Goal: Transaction & Acquisition: Purchase product/service

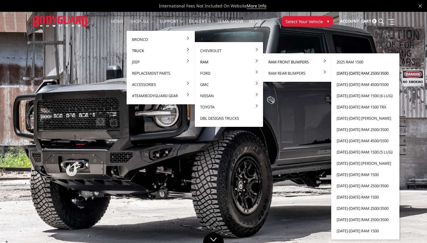
click at [361, 74] on link "[DATE]-[DATE] Ram 2500/3500" at bounding box center [364, 73] width 63 height 11
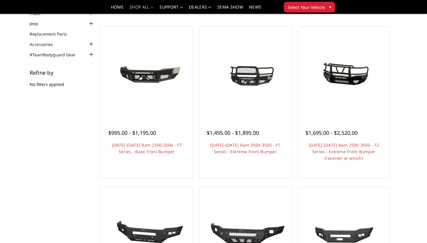
scroll to position [48, 0]
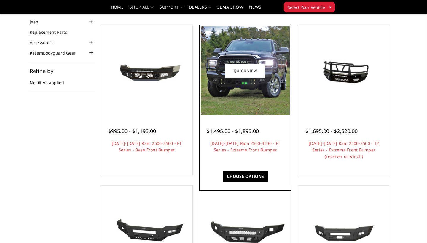
click at [215, 89] on img at bounding box center [245, 70] width 89 height 89
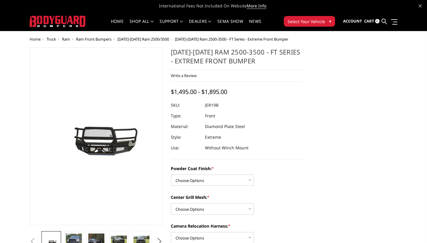
scroll to position [10, 0]
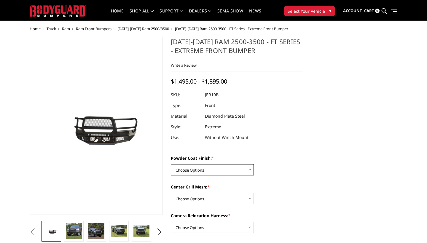
click at [202, 170] on select "Choose Options Bare Metal Gloss Black Powder Coat Textured Black Powder Coat" at bounding box center [212, 169] width 83 height 11
select select "3214"
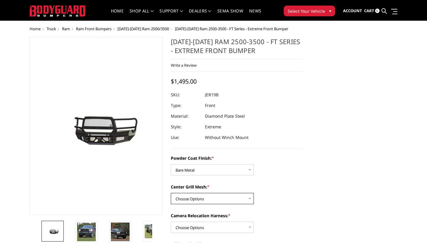
click at [200, 197] on select "Choose Options WITH Expanded Metal in Center Grill WITHOUT Expanded Metal in Ce…" at bounding box center [212, 198] width 83 height 11
select select "3218"
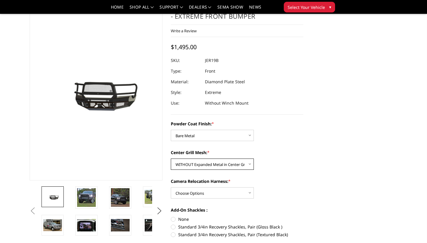
scroll to position [32, 0]
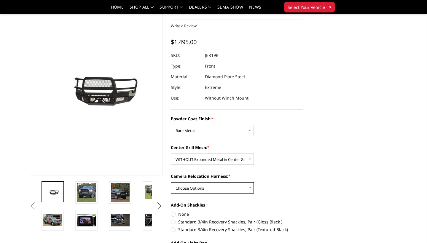
select select "3219"
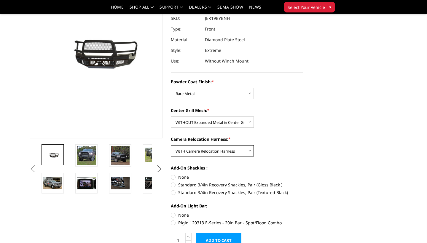
scroll to position [71, 0]
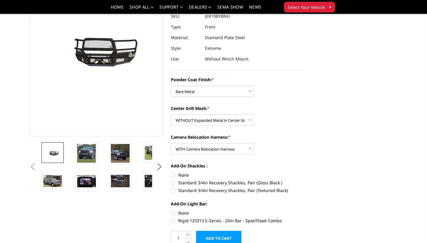
click at [177, 175] on label "None" at bounding box center [237, 175] width 133 height 6
click at [171, 172] on input "None" at bounding box center [171, 172] width 0 height 0
radio input "true"
click at [177, 213] on label "None" at bounding box center [237, 213] width 133 height 6
click at [171, 210] on input "None" at bounding box center [171, 210] width 0 height 0
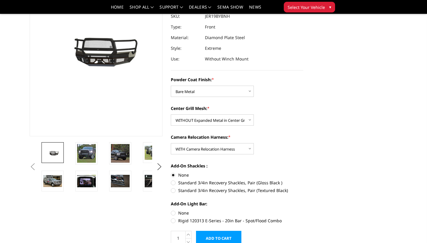
radio input "true"
click at [80, 155] on img at bounding box center [86, 153] width 19 height 19
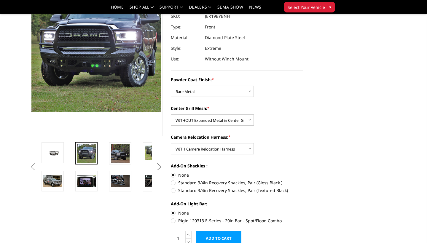
click at [108, 155] on li at bounding box center [125, 156] width 34 height 28
select select "3217"
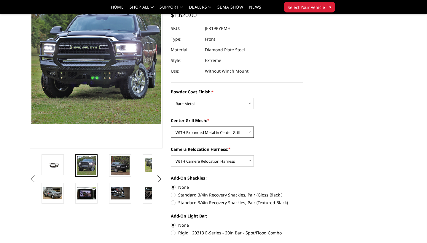
scroll to position [59, 0]
click at [96, 167] on link at bounding box center [86, 165] width 22 height 22
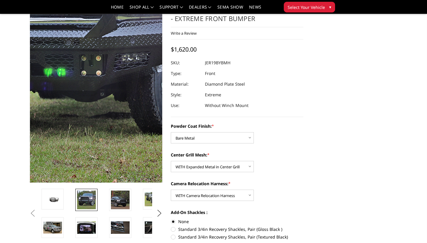
scroll to position [23, 0]
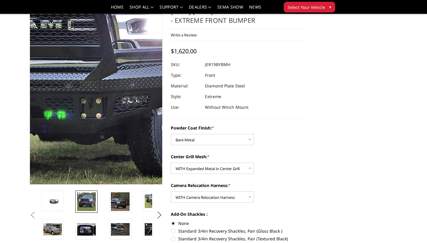
click at [116, 127] on img at bounding box center [58, 60] width 379 height 379
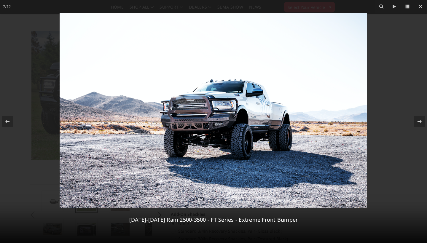
click at [210, 98] on img at bounding box center [213, 110] width 307 height 195
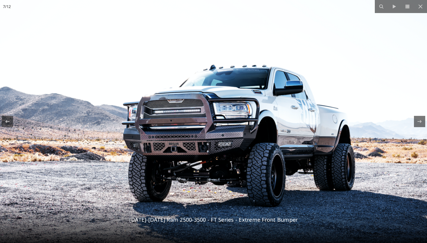
click at [204, 95] on img at bounding box center [216, 120] width 542 height 344
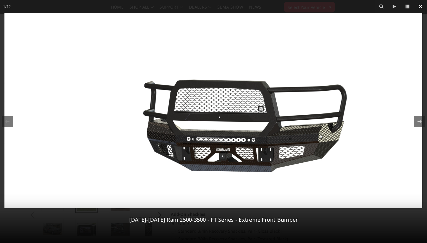
click at [421, 7] on icon at bounding box center [420, 6] width 7 height 7
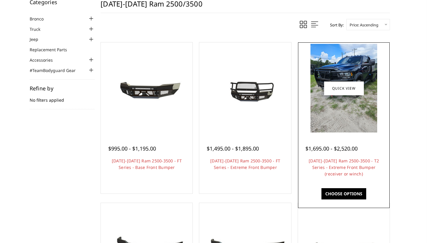
click at [363, 79] on img at bounding box center [343, 88] width 67 height 89
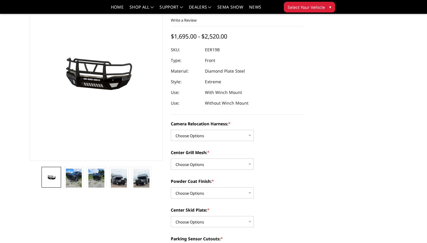
scroll to position [47, 0]
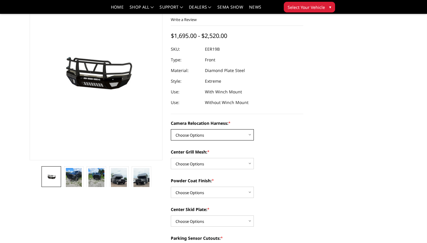
select select "3819"
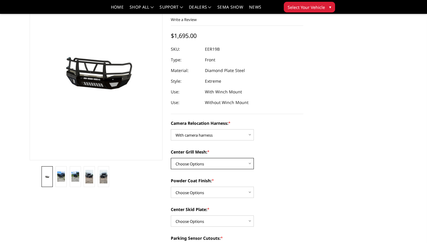
click at [191, 162] on select "Choose Options Without expanded metal With expanded metal" at bounding box center [212, 163] width 83 height 11
select select "3817"
select select "3814"
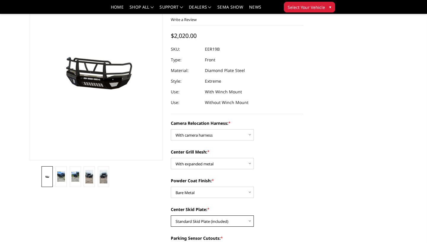
select select "3811"
select select
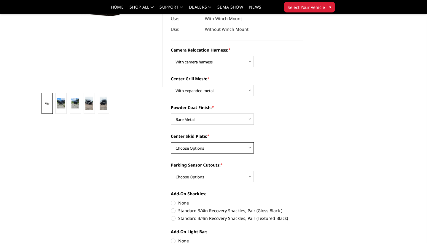
scroll to position [127, 0]
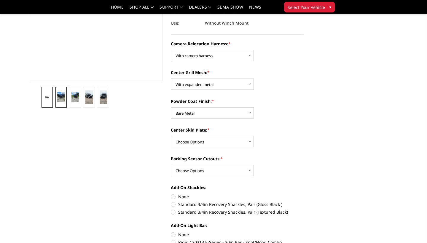
click at [62, 97] on img at bounding box center [61, 97] width 8 height 10
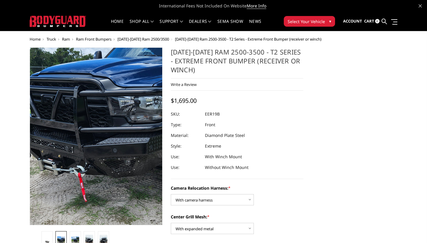
scroll to position [0, 0]
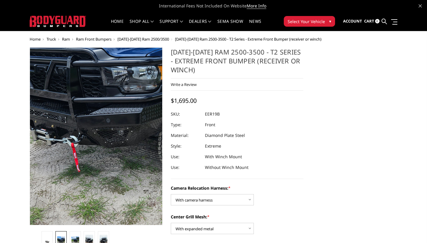
click at [68, 122] on img at bounding box center [128, 132] width 284 height 379
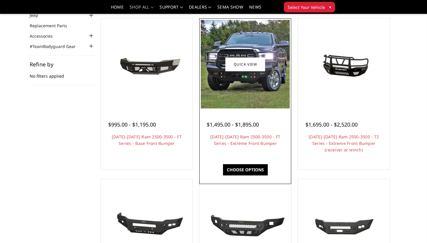
scroll to position [56, 0]
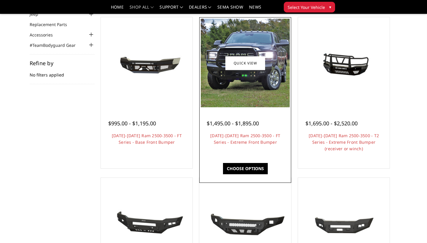
click at [214, 107] on img at bounding box center [245, 63] width 89 height 89
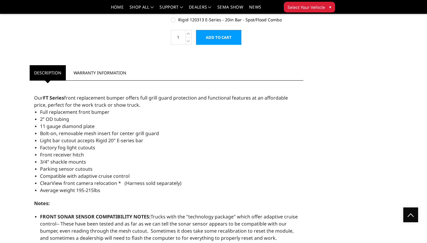
scroll to position [235, 0]
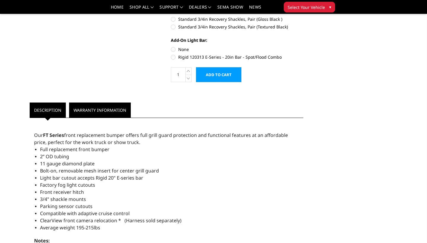
click at [104, 111] on link "Warranty Information" at bounding box center [100, 110] width 62 height 15
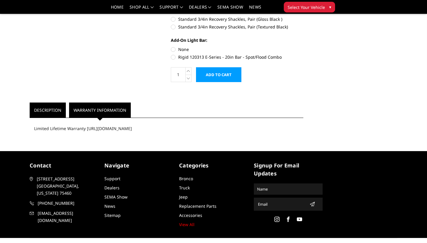
click at [36, 108] on link "Description" at bounding box center [48, 110] width 36 height 15
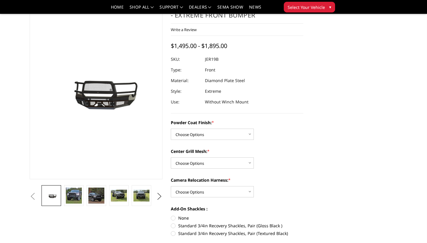
scroll to position [23, 0]
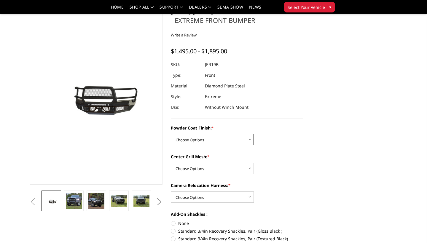
select select "3214"
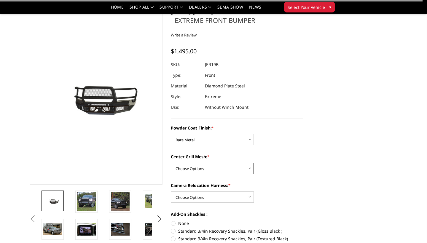
click at [212, 169] on select "Choose Options WITH Expanded Metal in Center Grill WITHOUT Expanded Metal in Ce…" at bounding box center [212, 168] width 83 height 11
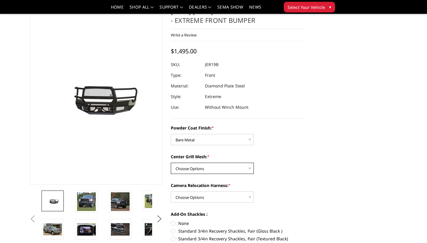
select select "3217"
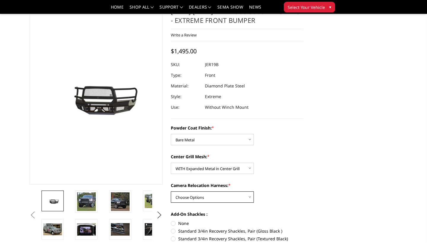
click at [202, 196] on select "Choose Options WITH Camera Relocation Harness WITHOUT Camera Relocation Harness" at bounding box center [212, 196] width 83 height 11
select select "3219"
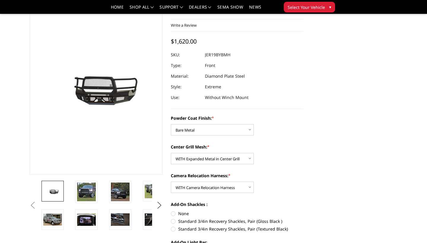
click at [176, 212] on label "None" at bounding box center [237, 213] width 133 height 6
click at [171, 211] on input "None" at bounding box center [171, 210] width 0 height 0
radio input "true"
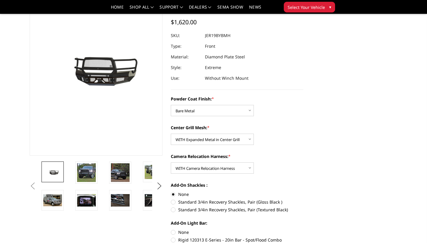
scroll to position [54, 0]
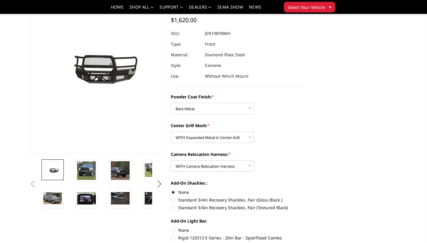
click at [174, 239] on label "Rigid 120313 E-Series - 20in Bar - Spot/Flood Combo" at bounding box center [237, 238] width 133 height 6
click at [303, 227] on input "Rigid 120313 E-Series - 20in Bar - Spot/Flood Combo" at bounding box center [303, 227] width 0 height 0
radio input "true"
click at [174, 230] on label "None" at bounding box center [237, 230] width 133 height 6
click at [171, 227] on input "None" at bounding box center [171, 227] width 0 height 0
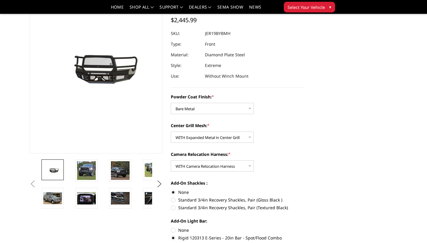
radio input "true"
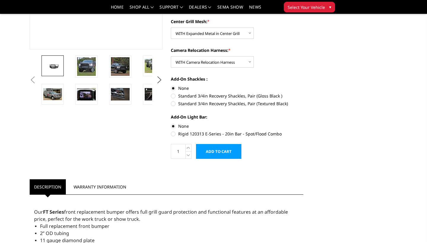
scroll to position [160, 0]
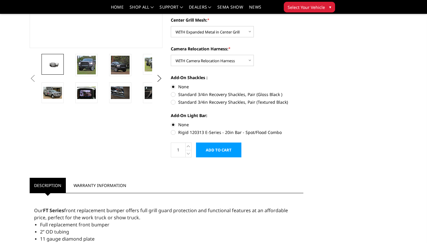
click at [221, 147] on input "Add to Cart" at bounding box center [218, 150] width 45 height 15
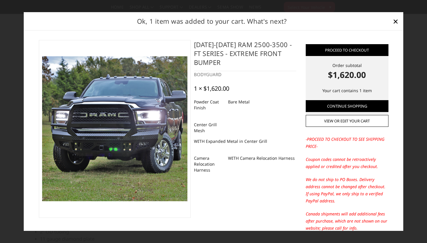
scroll to position [0, 0]
click at [361, 49] on link "Proceed to checkout" at bounding box center [346, 50] width 83 height 12
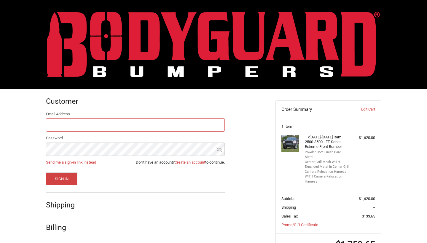
scroll to position [23, 0]
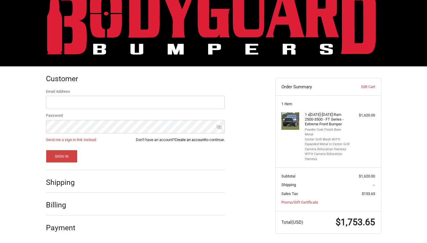
click at [187, 138] on link "Create an account" at bounding box center [190, 139] width 31 height 4
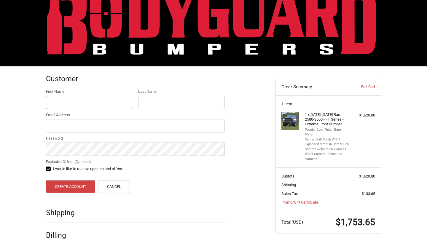
click at [125, 102] on input "First Name" at bounding box center [89, 102] width 87 height 13
type input "[PERSON_NAME]"
type input "[EMAIL_ADDRESS][DOMAIN_NAME]"
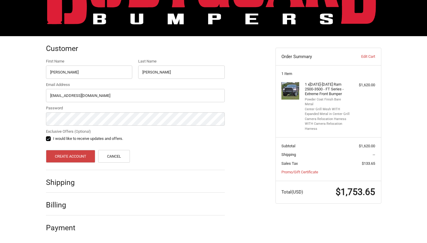
scroll to position [52, 0]
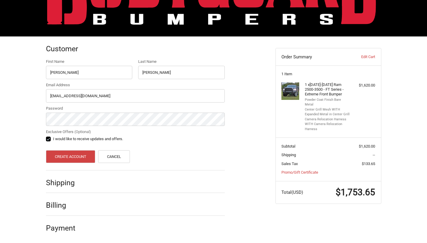
click at [48, 139] on label "I would like to receive updates and offers." at bounding box center [135, 139] width 179 height 5
click at [46, 136] on input "I would like to receive updates and offers." at bounding box center [46, 136] width 0 height 0
checkbox input "false"
click at [68, 156] on button "Create Account" at bounding box center [70, 156] width 49 height 13
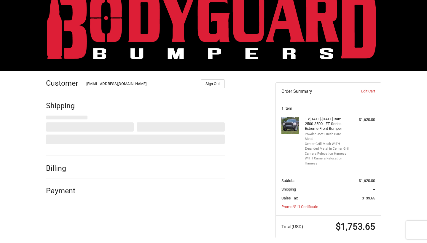
select select "US"
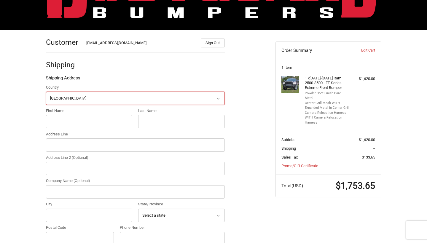
scroll to position [63, 0]
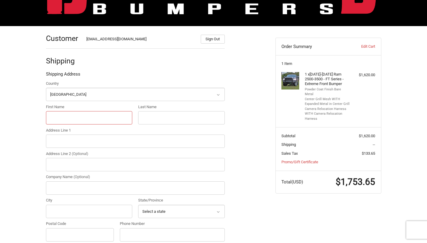
click at [126, 115] on input "First Name" at bounding box center [89, 117] width 87 height 13
type input "Ryan"
type input "Dougherty"
type input "31203 Raleigh Creek Dr"
type input "Tomball"
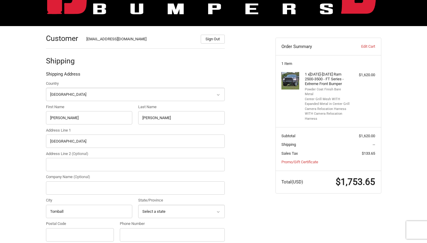
select select "TX"
type input "77375"
type input "8327977555"
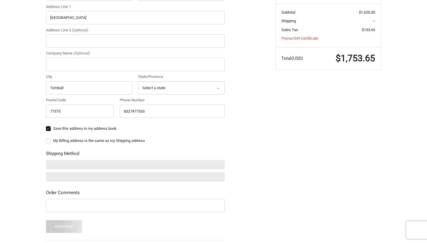
scroll to position [187, 0]
click at [50, 140] on label "My Billing address is the same as my Shipping address" at bounding box center [135, 139] width 179 height 5
click at [46, 137] on input "My Billing address is the same as my Shipping address" at bounding box center [46, 137] width 0 height 0
checkbox input "true"
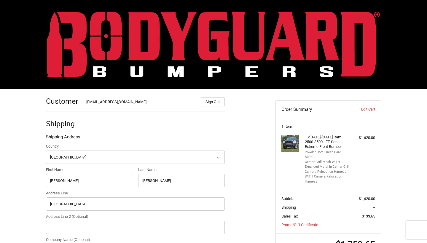
scroll to position [0, 0]
click at [136, 44] on img at bounding box center [213, 44] width 332 height 65
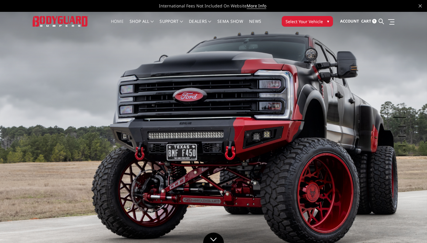
click at [310, 23] on span "Select Your Vehicle" at bounding box center [303, 21] width 37 height 6
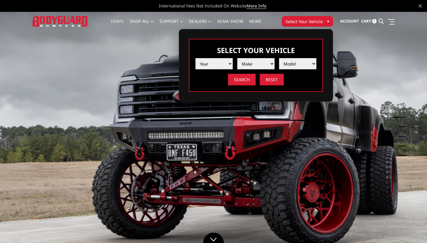
click at [218, 62] on select "Year 2025 2024 2023 2022 2021 2020 2019 2018 2017 2016 2015 2014 2013 2012 2011…" at bounding box center [213, 63] width 37 height 11
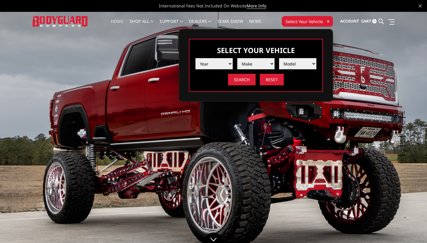
select select "yr_2020"
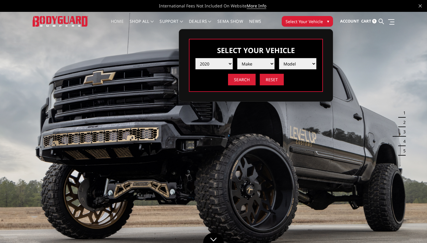
select select "mk_ram"
select select "md_2500-3500"
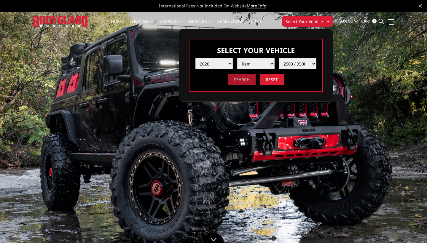
click at [244, 78] on input "Search" at bounding box center [242, 80] width 28 height 12
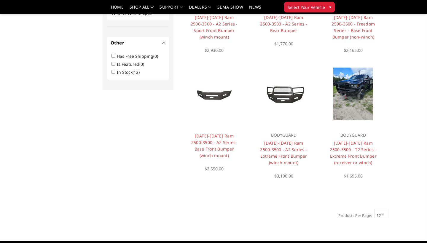
scroll to position [380, 0]
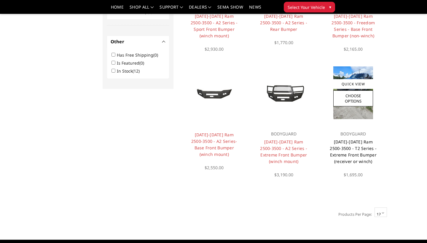
click at [344, 147] on link "[DATE]-[DATE] Ram 2500-3500 - T2 Series - Extreme Front Bumper (receiver or win…" at bounding box center [352, 151] width 47 height 25
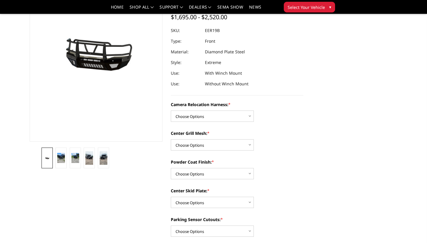
scroll to position [67, 0]
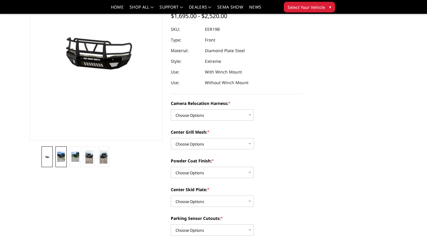
click at [64, 156] on img at bounding box center [61, 157] width 8 height 10
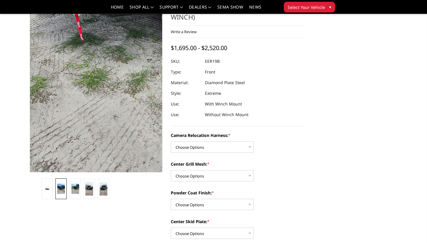
scroll to position [35, 0]
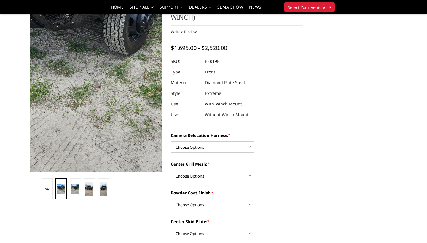
click at [115, 144] on img at bounding box center [74, 14] width 284 height 379
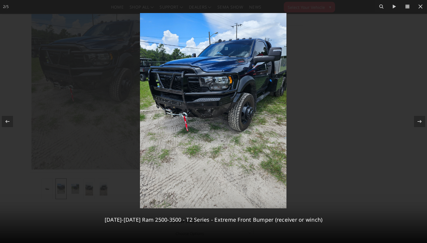
click at [318, 169] on div at bounding box center [213, 121] width 427 height 243
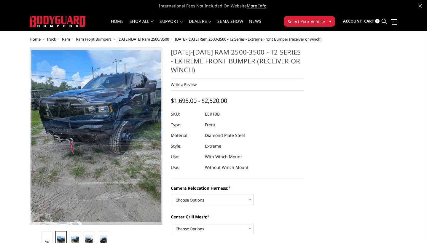
scroll to position [0, 0]
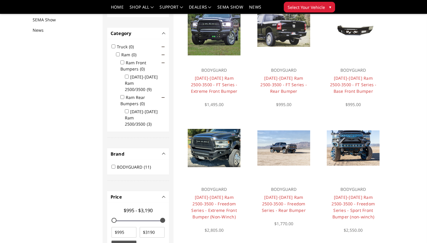
scroll to position [77, 0]
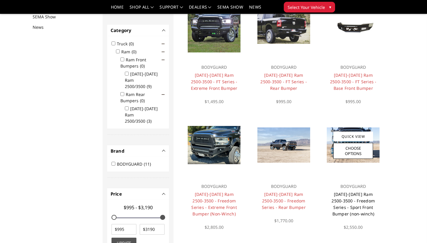
click at [360, 201] on link "[DATE]-[DATE] Ram 2500-3500 - Freedom Series - Sport Front Bumper (non-winch)" at bounding box center [352, 203] width 43 height 25
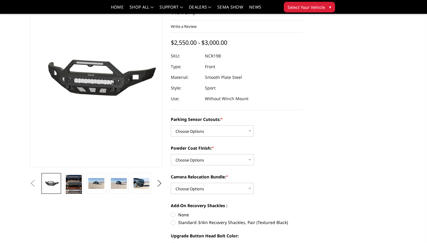
scroll to position [46, 0]
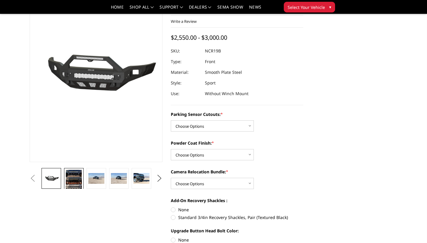
click at [75, 173] on img at bounding box center [74, 181] width 16 height 22
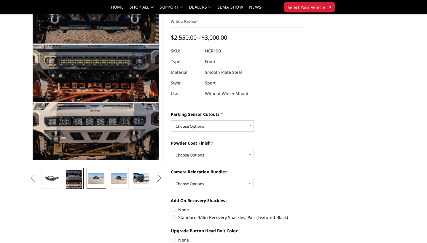
click at [89, 179] on img at bounding box center [96, 178] width 16 height 11
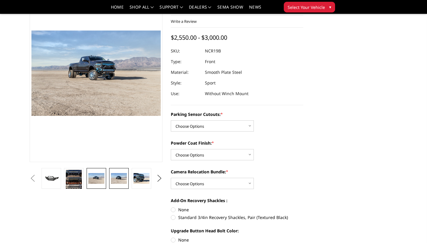
click at [125, 176] on img at bounding box center [119, 178] width 16 height 11
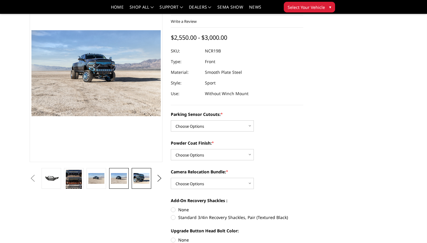
click at [145, 178] on img at bounding box center [141, 178] width 16 height 11
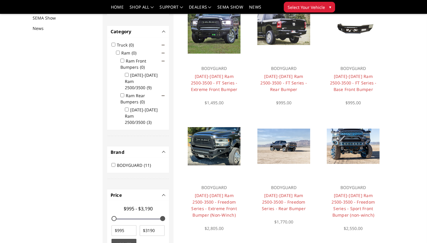
scroll to position [77, 0]
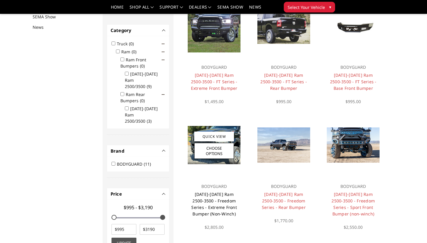
click at [219, 199] on link "[DATE]-[DATE] Ram 2500-3500 - Freedom Series - Extreme Front Bumper (Non-Winch)" at bounding box center [214, 203] width 46 height 25
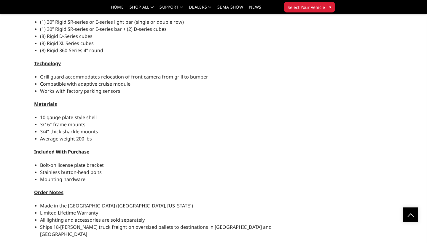
scroll to position [562, 0]
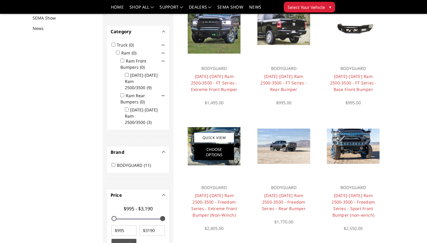
scroll to position [77, 0]
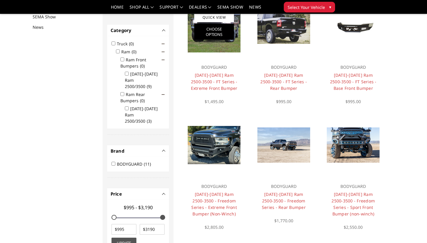
click at [209, 26] on link "Choose Options" at bounding box center [214, 32] width 40 height 16
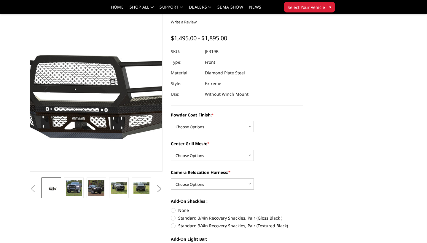
scroll to position [37, 0]
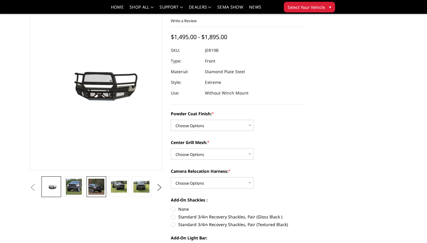
click at [90, 185] on img at bounding box center [96, 187] width 16 height 16
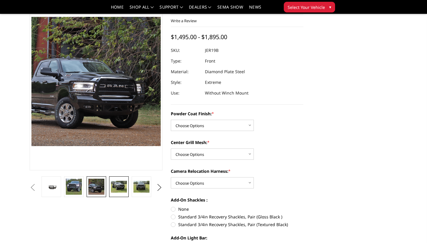
click at [117, 186] on img at bounding box center [119, 187] width 16 height 12
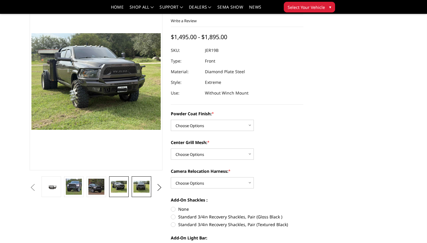
click at [135, 188] on img at bounding box center [141, 187] width 16 height 12
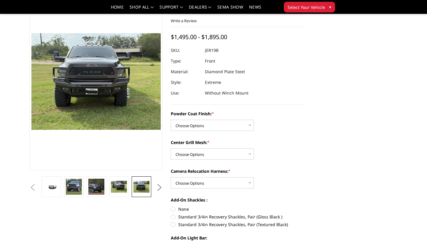
click at [158, 186] on button "Next" at bounding box center [159, 187] width 9 height 9
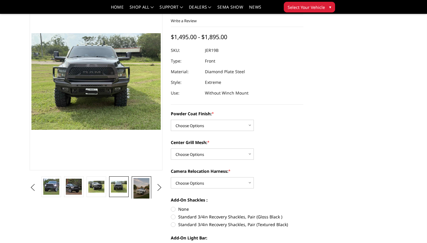
click at [144, 186] on img at bounding box center [141, 188] width 16 height 21
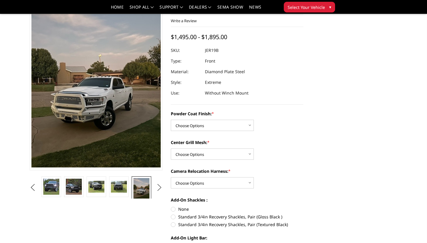
click at [159, 189] on button "Next" at bounding box center [159, 187] width 9 height 9
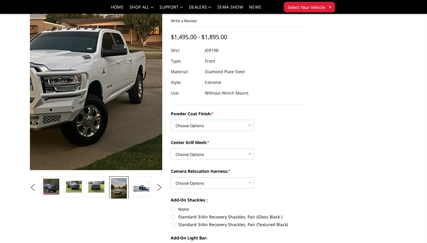
click at [123, 119] on img at bounding box center [65, 39] width 284 height 379
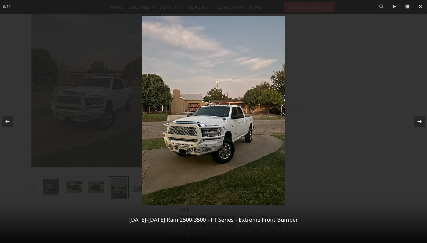
click at [420, 122] on icon at bounding box center [419, 121] width 4 height 3
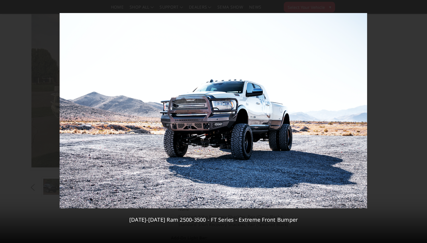
click at [420, 122] on div "7 / 12 2019-2026 Ram 2500-3500 - FT Series - Extreme Front Bumper" at bounding box center [213, 121] width 427 height 243
click at [420, 122] on icon at bounding box center [419, 121] width 4 height 3
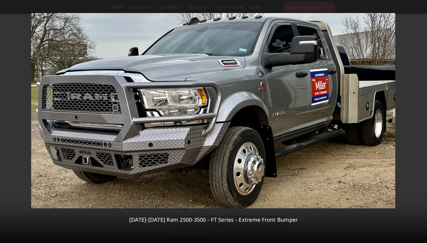
click at [420, 122] on div "8 / 12 2019-2026 Ram 2500-3500 - FT Series - Extreme Front Bumper" at bounding box center [213, 121] width 427 height 243
click at [420, 122] on icon at bounding box center [419, 121] width 4 height 3
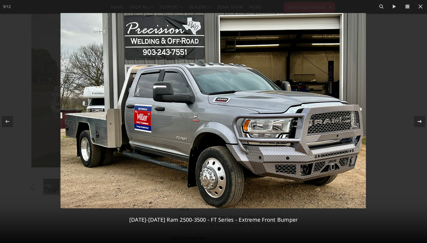
click at [420, 122] on icon at bounding box center [419, 121] width 4 height 3
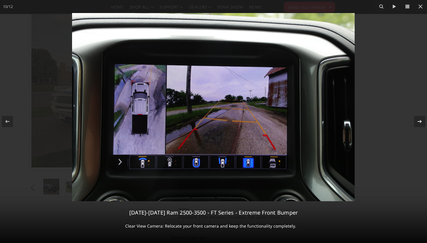
click at [420, 122] on icon at bounding box center [419, 121] width 4 height 3
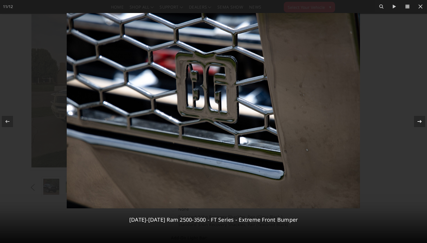
click at [420, 122] on icon at bounding box center [419, 121] width 4 height 3
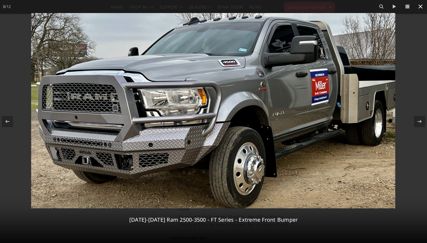
click at [422, 7] on icon at bounding box center [420, 6] width 7 height 7
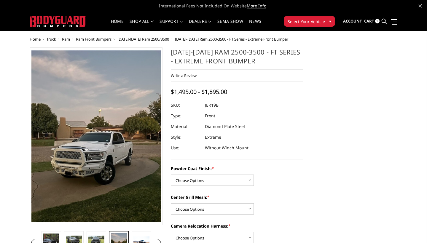
scroll to position [0, 0]
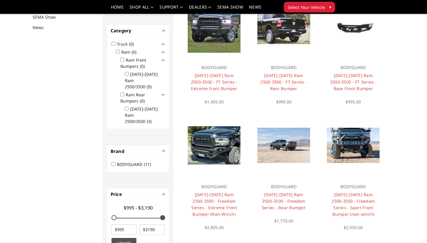
scroll to position [77, 0]
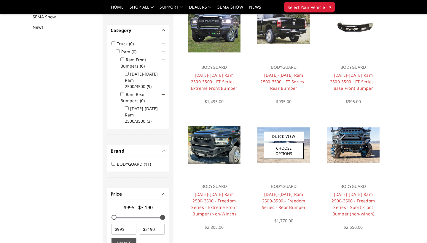
click at [280, 197] on h4 "2019-2025 Ram 2500-3500 - Freedom Series - Rear Bumper" at bounding box center [284, 201] width 52 height 20
click at [279, 203] on link "2019-2025 Ram 2500-3500 - Freedom Series - Rear Bumper" at bounding box center [284, 200] width 44 height 19
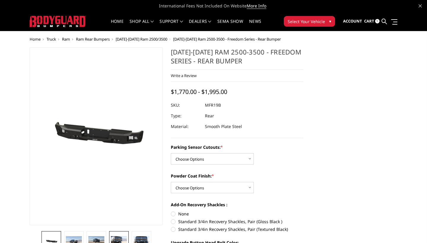
click at [119, 238] on img at bounding box center [119, 241] width 16 height 11
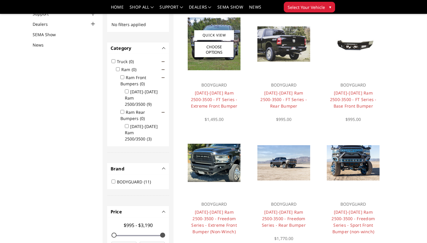
scroll to position [59, 0]
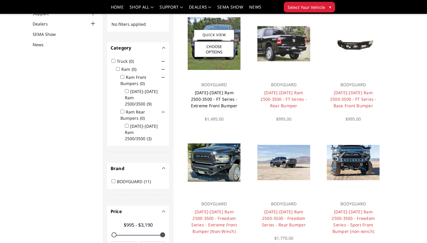
click at [212, 100] on link "2019-2026 Ram 2500-3500 - FT Series - Extreme Front Bumper" at bounding box center [214, 99] width 47 height 19
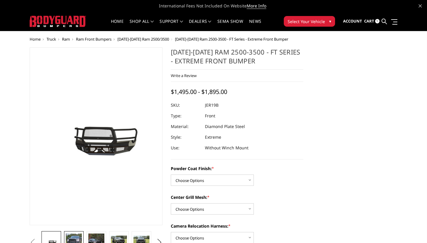
click at [73, 240] on img at bounding box center [74, 241] width 16 height 16
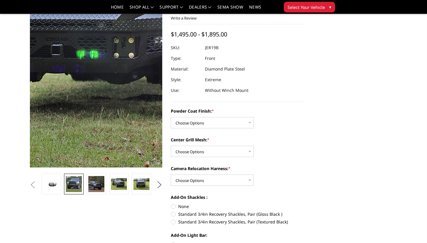
scroll to position [42, 0]
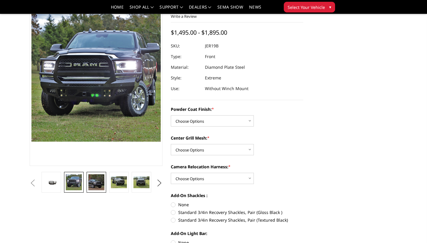
click at [94, 183] on img at bounding box center [96, 182] width 16 height 16
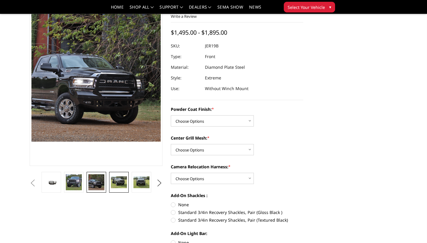
click at [122, 181] on img at bounding box center [119, 182] width 16 height 12
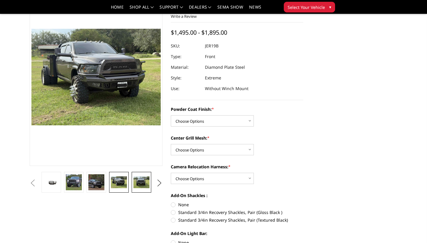
click at [142, 182] on img at bounding box center [141, 182] width 16 height 12
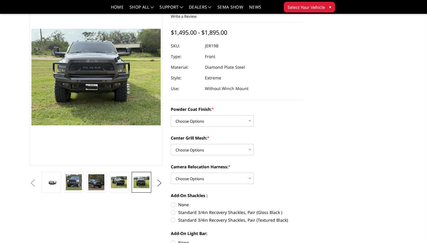
click at [158, 181] on button "Next" at bounding box center [159, 183] width 9 height 9
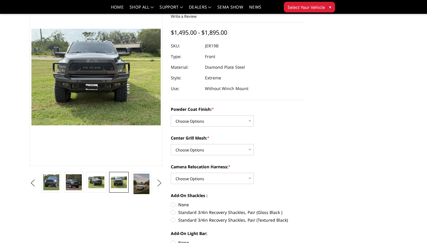
click at [158, 181] on button "Next" at bounding box center [159, 183] width 9 height 9
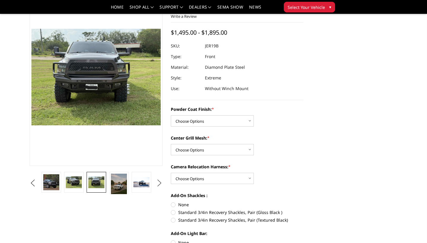
click at [158, 181] on button "Next" at bounding box center [159, 183] width 9 height 9
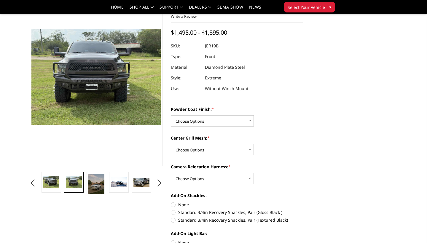
click at [158, 181] on button "Next" at bounding box center [159, 183] width 9 height 9
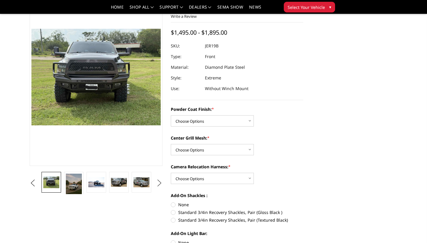
click at [158, 181] on button "Next" at bounding box center [159, 183] width 9 height 9
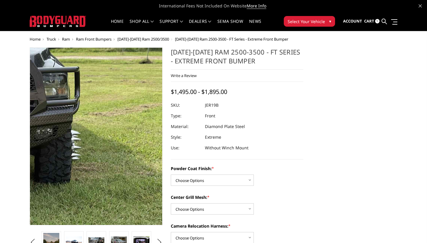
scroll to position [0, 0]
